Goal: Task Accomplishment & Management: Manage account settings

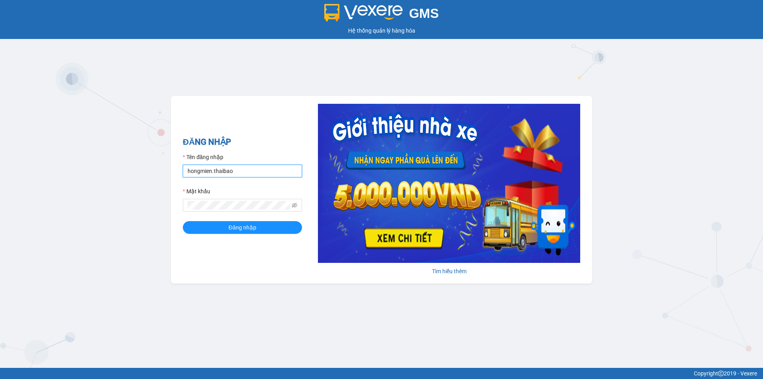
click at [224, 170] on input "hongmien.thaibao" at bounding box center [242, 171] width 119 height 13
type input "tamphuoc.thaibao"
click at [234, 224] on span "Đăng nhập" at bounding box center [242, 227] width 28 height 9
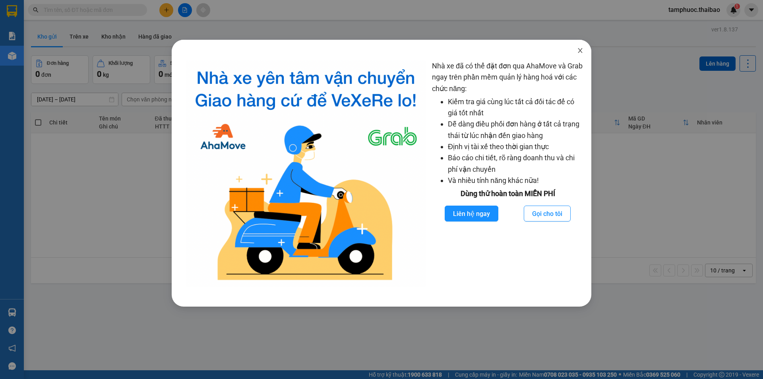
click at [583, 48] on span "Close" at bounding box center [580, 51] width 22 height 22
